Goal: Communication & Community: Answer question/provide support

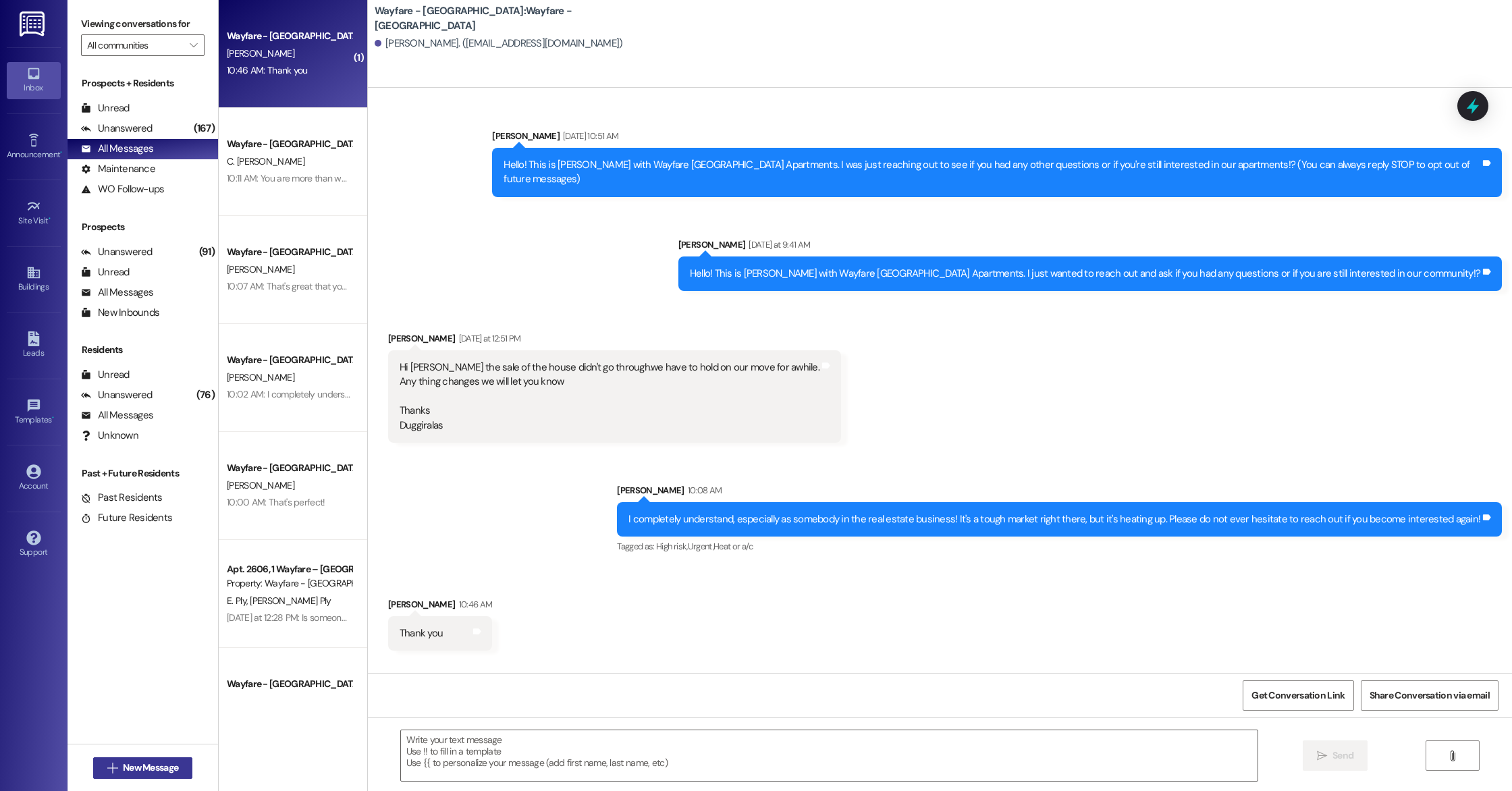
click at [166, 764] on span "New Message" at bounding box center [151, 767] width 56 height 15
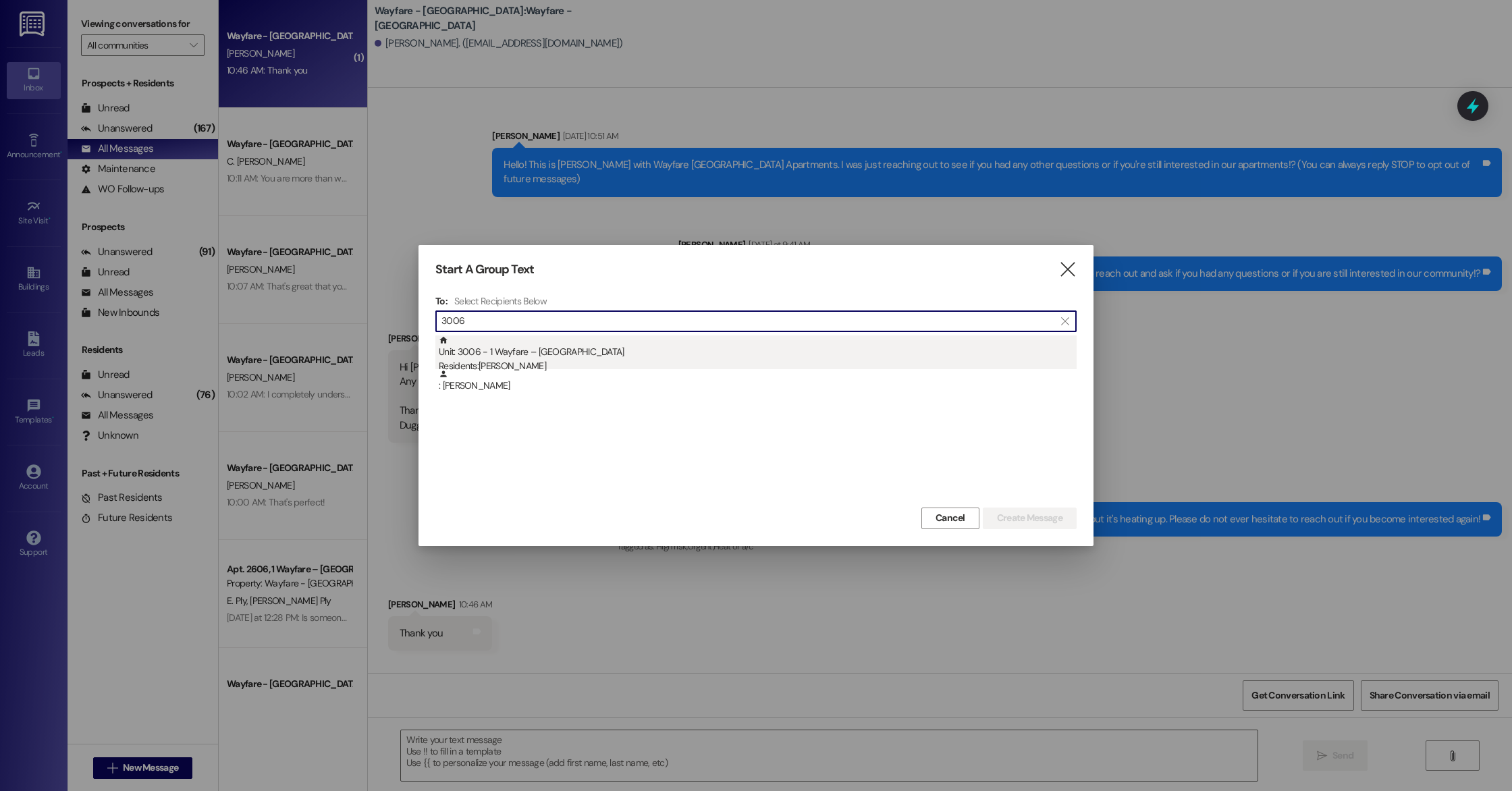
type input "3006"
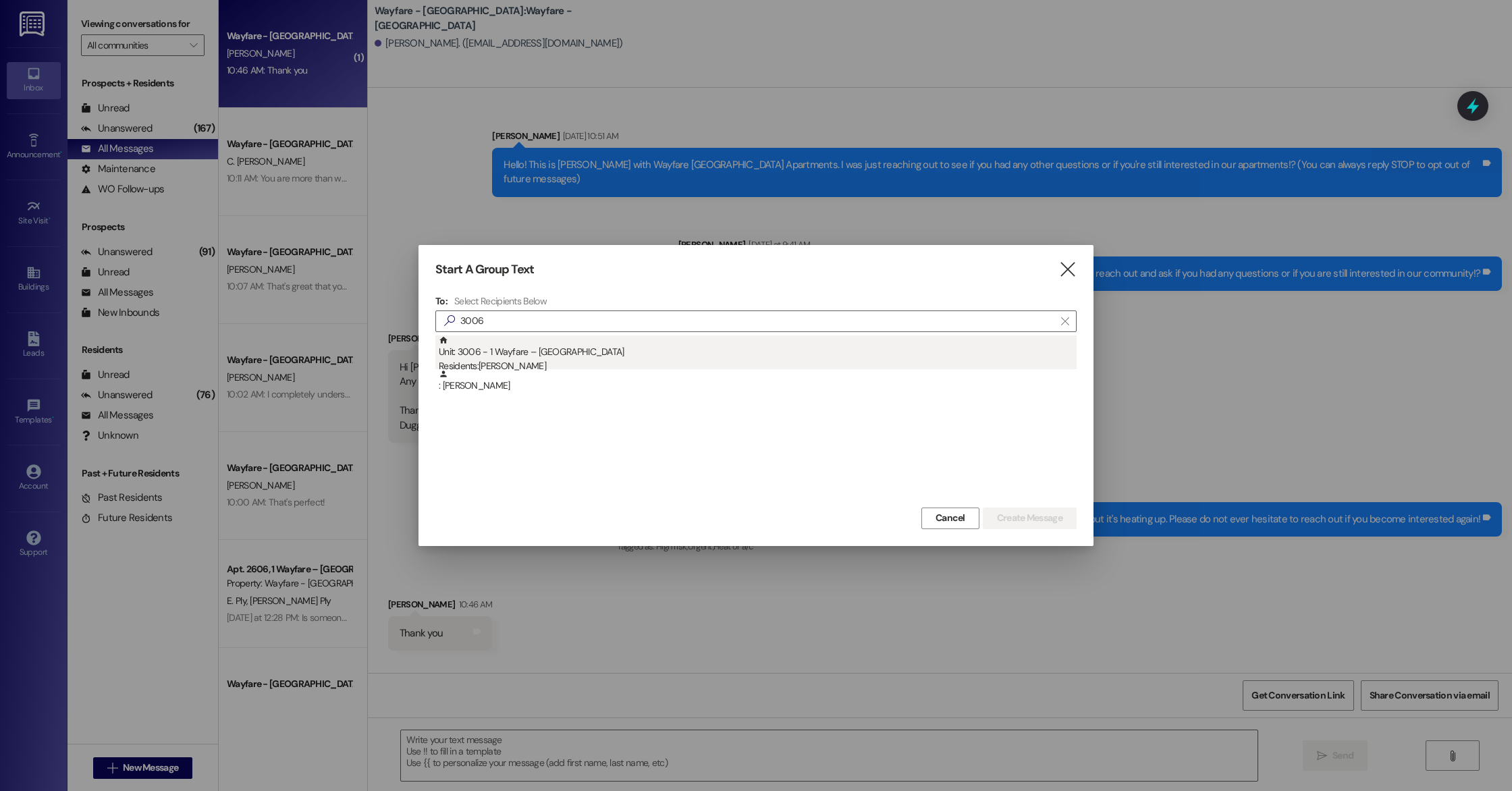
click at [578, 367] on div "Residents: [PERSON_NAME]" at bounding box center [758, 366] width 638 height 15
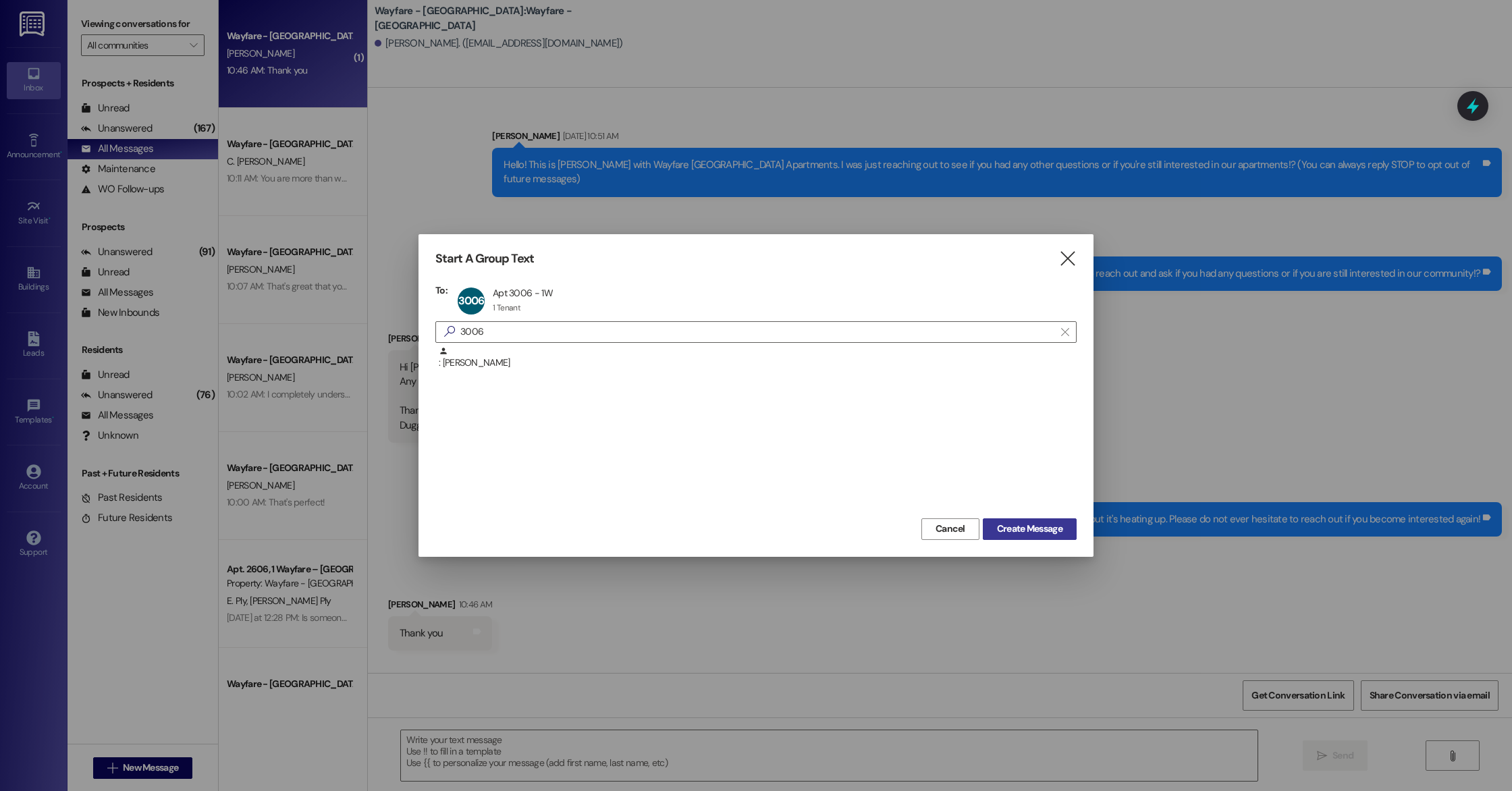
click at [1015, 528] on span "Create Message" at bounding box center [1030, 528] width 66 height 15
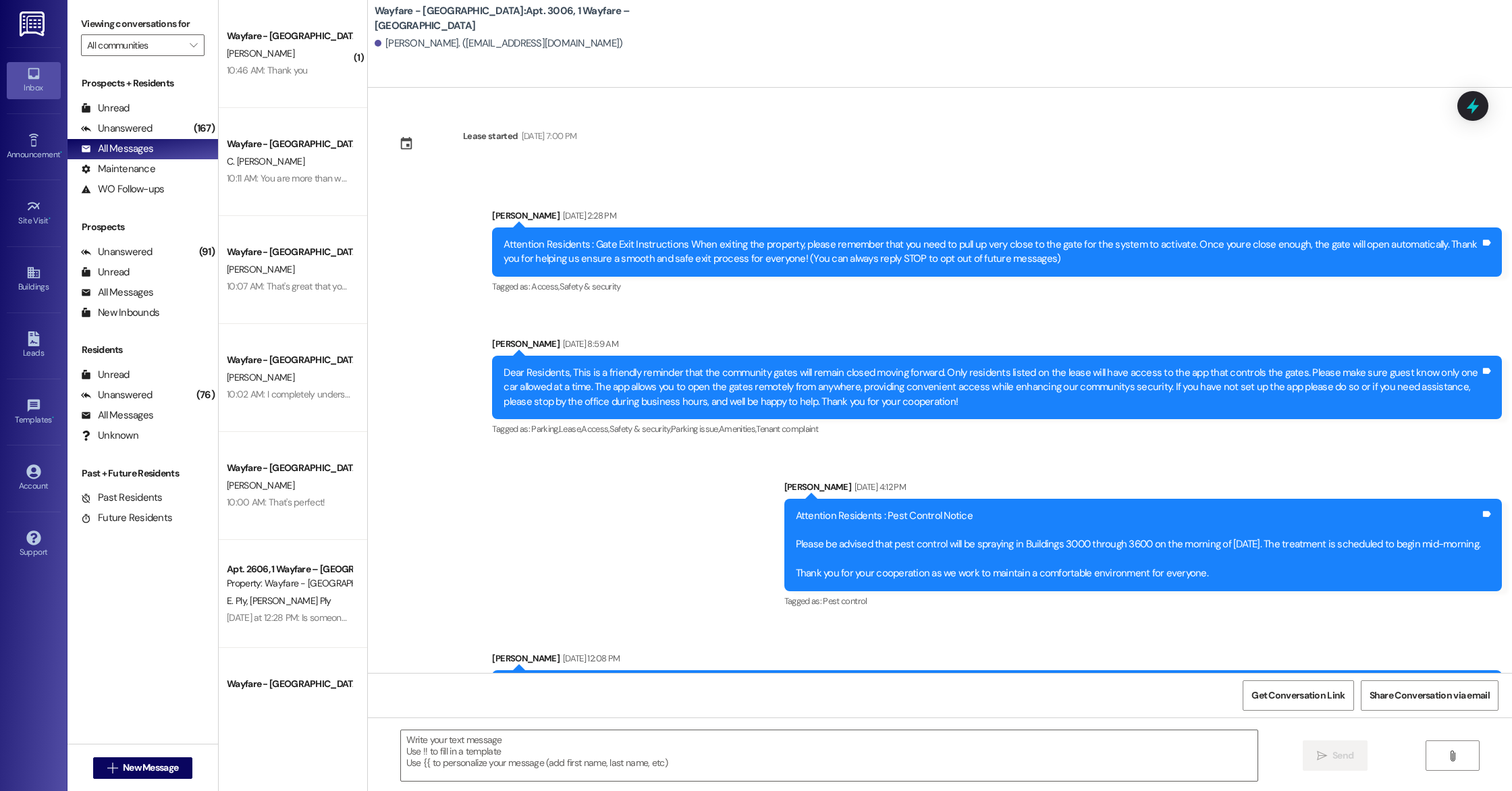
scroll to position [8392, 0]
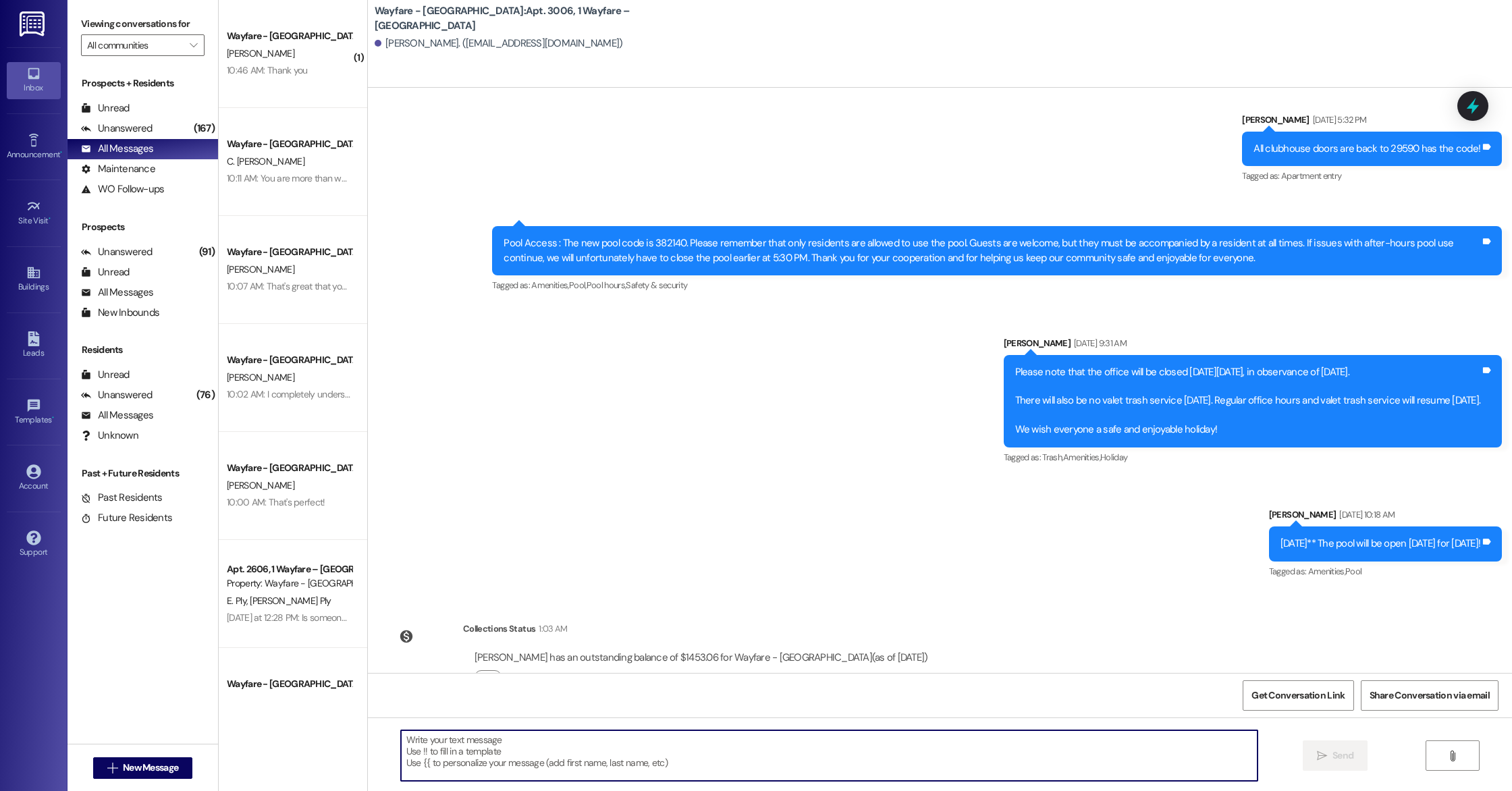
click at [494, 742] on textarea at bounding box center [829, 755] width 856 height 50
click at [495, 739] on textarea at bounding box center [829, 755] width 856 height 50
click at [514, 741] on textarea at bounding box center [829, 755] width 856 height 50
click at [514, 742] on textarea at bounding box center [829, 755] width 856 height 50
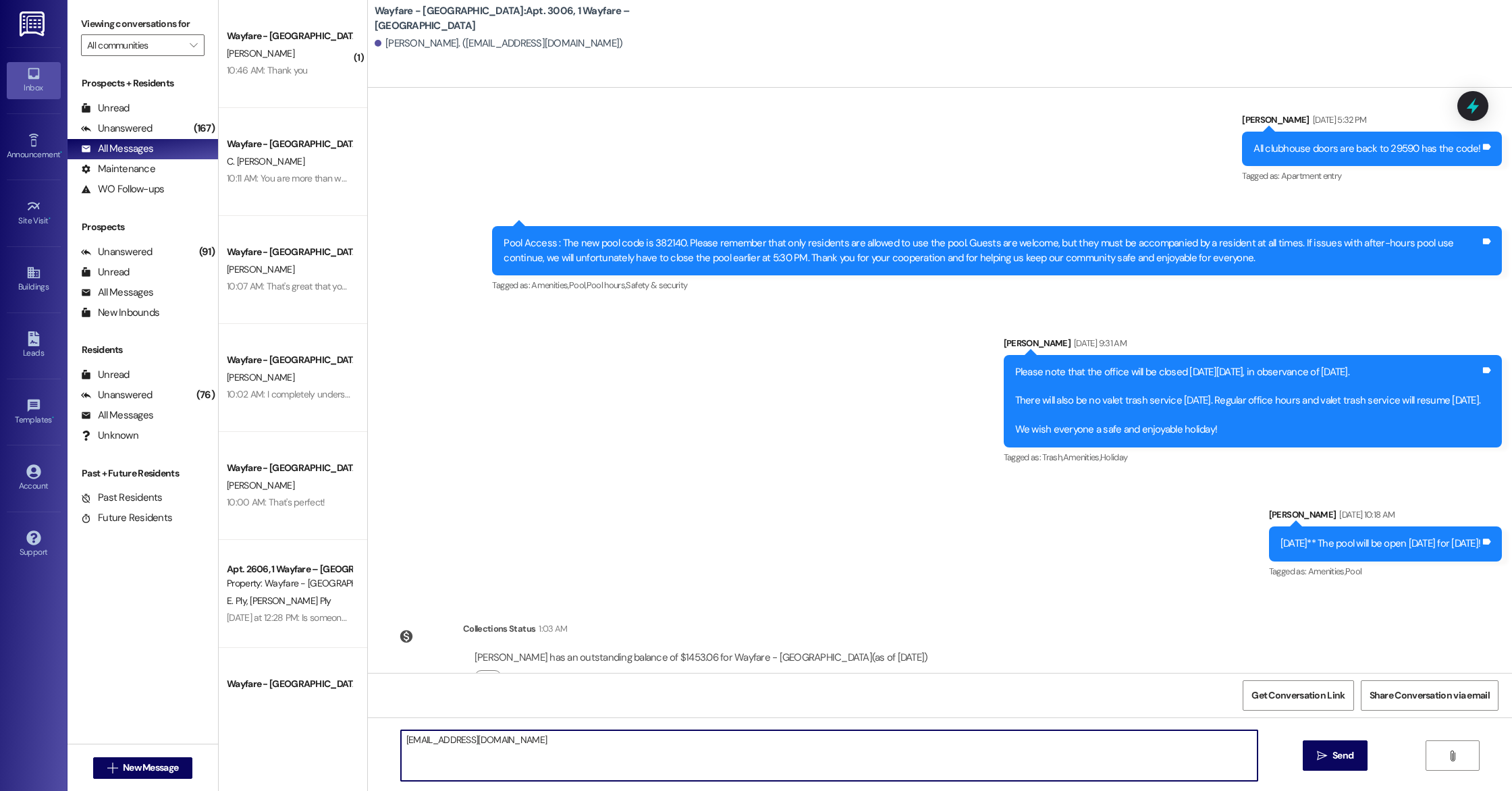
type textarea "[EMAIL_ADDRESS][DOMAIN_NAME]"
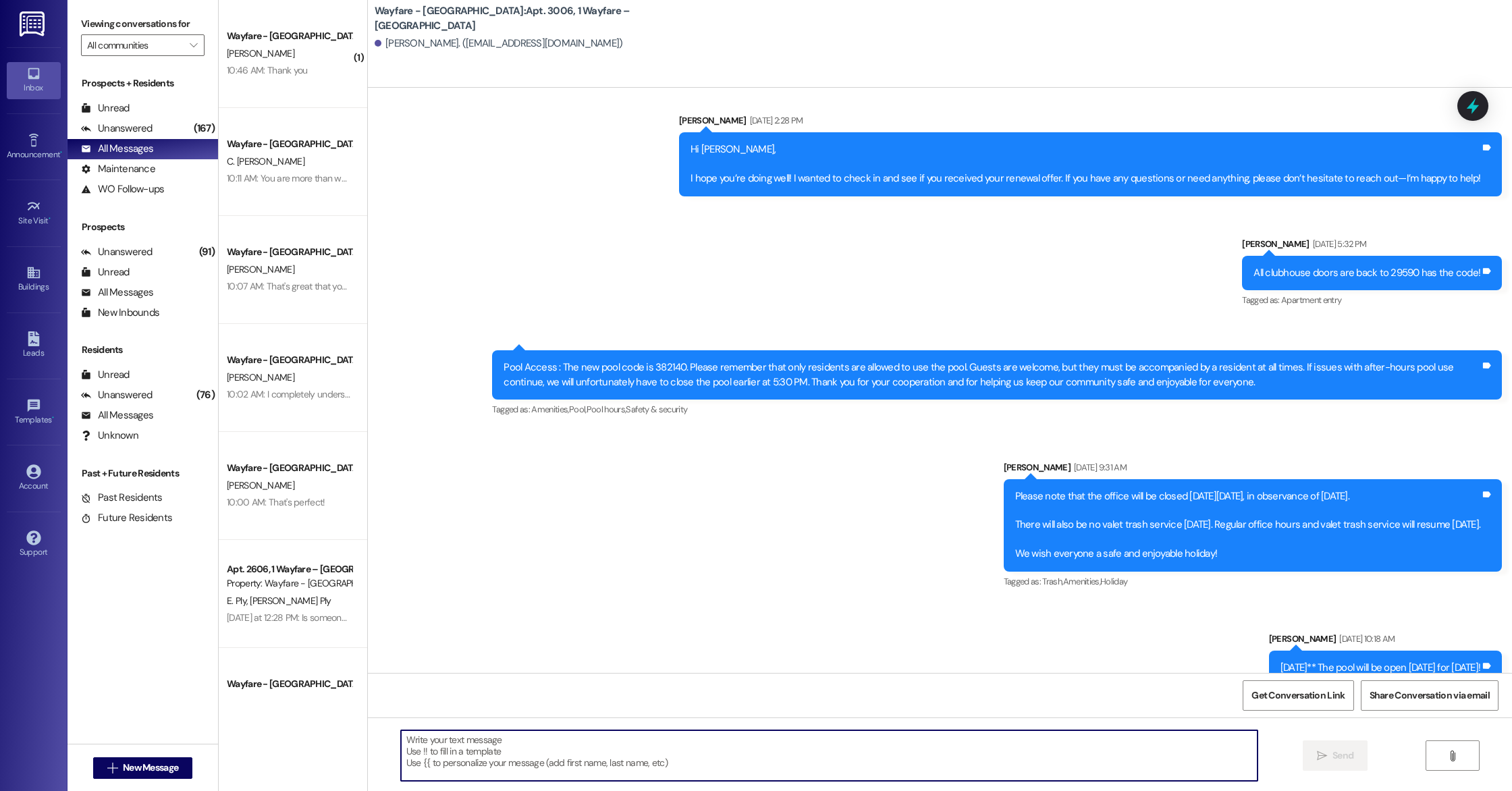
scroll to position [8487, 0]
